Goal: Transaction & Acquisition: Purchase product/service

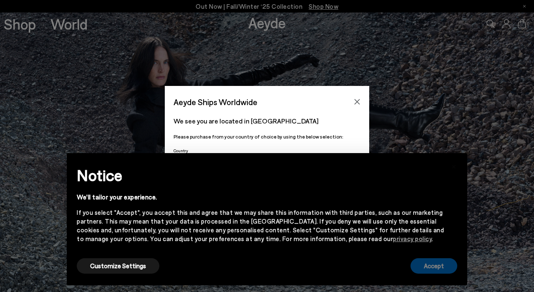
click at [426, 268] on button "Accept" at bounding box center [433, 265] width 47 height 15
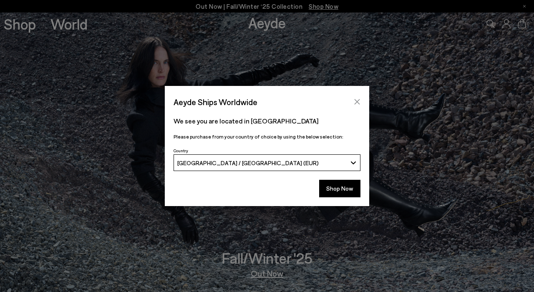
click at [356, 101] on icon "Close" at bounding box center [356, 101] width 7 height 7
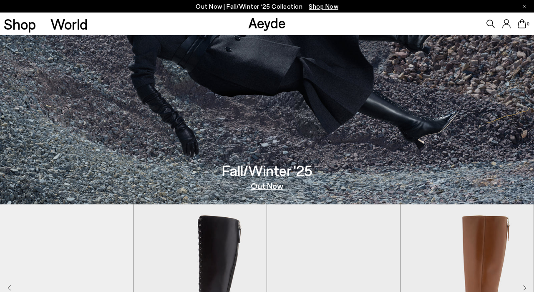
scroll to position [96, 0]
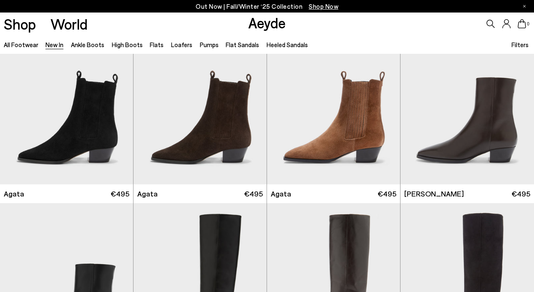
scroll to position [331, 0]
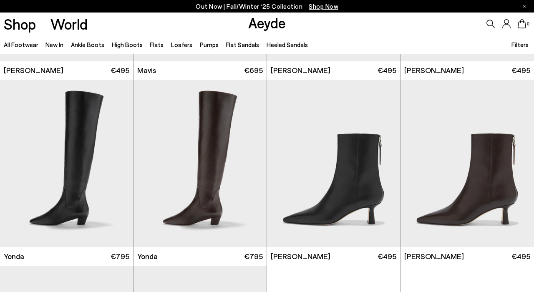
scroll to position [1097, 0]
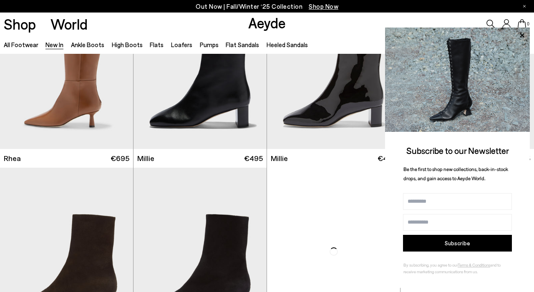
scroll to position [1521, 0]
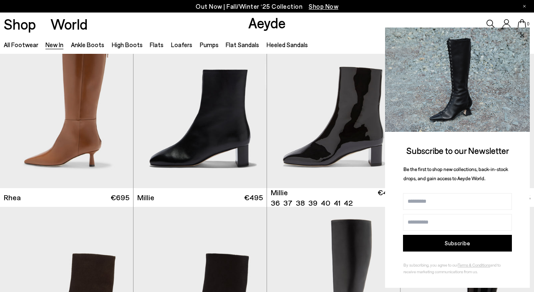
click at [523, 35] on icon at bounding box center [521, 35] width 4 height 4
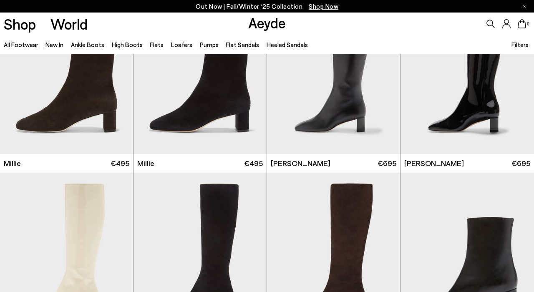
scroll to position [1922, 0]
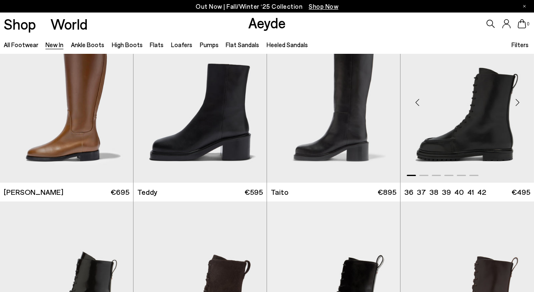
scroll to position [3378, 0]
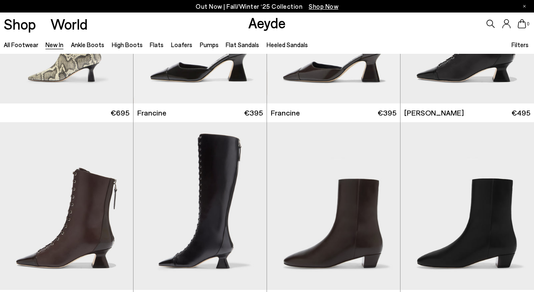
scroll to position [861, 0]
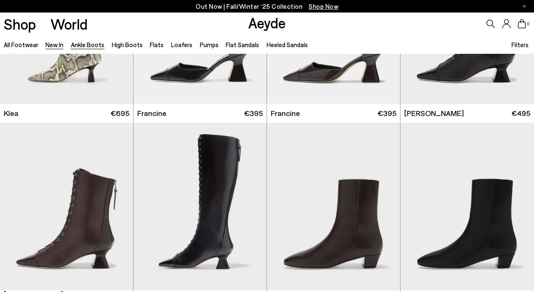
click at [92, 46] on link "Ankle Boots" at bounding box center [87, 45] width 33 height 8
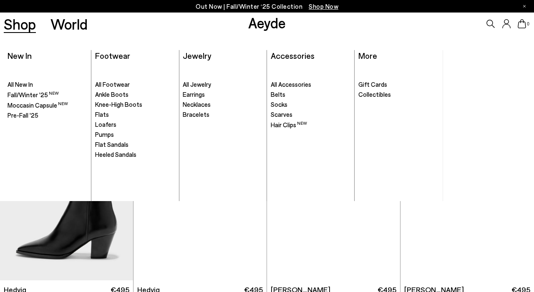
scroll to position [283, 0]
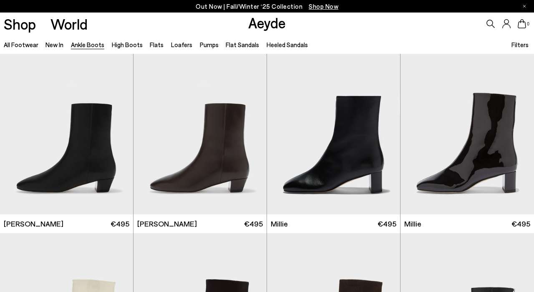
scroll to position [1441, 0]
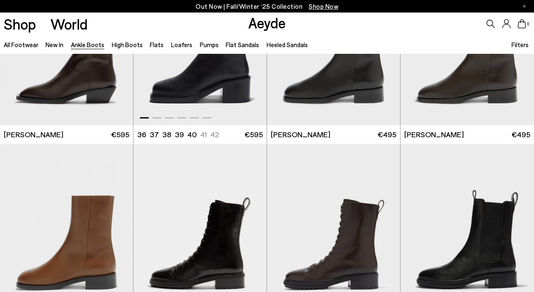
scroll to position [2522, 0]
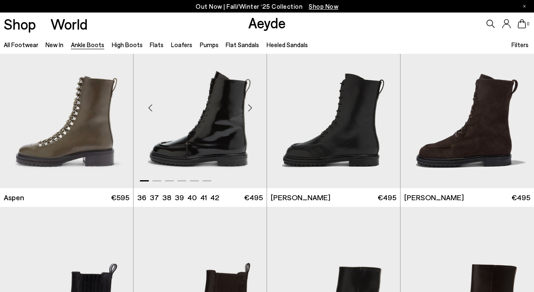
scroll to position [3013, 0]
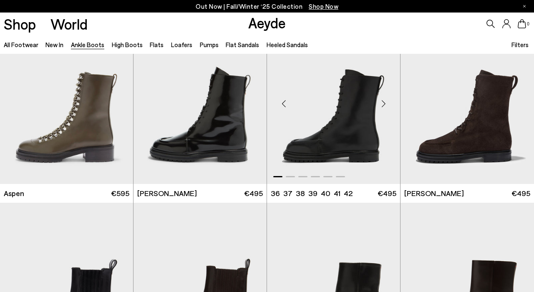
click at [320, 133] on img "1 / 6" at bounding box center [333, 100] width 133 height 167
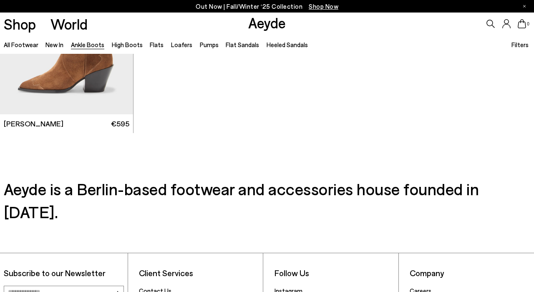
scroll to position [4026, 0]
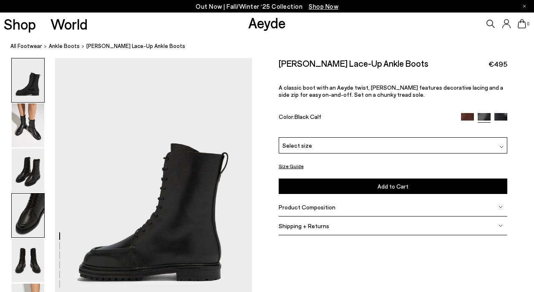
click at [26, 218] on img at bounding box center [28, 215] width 33 height 44
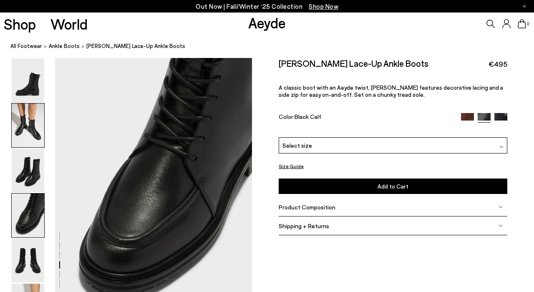
click at [33, 126] on img at bounding box center [28, 125] width 33 height 44
